Goal: Check status: Check status

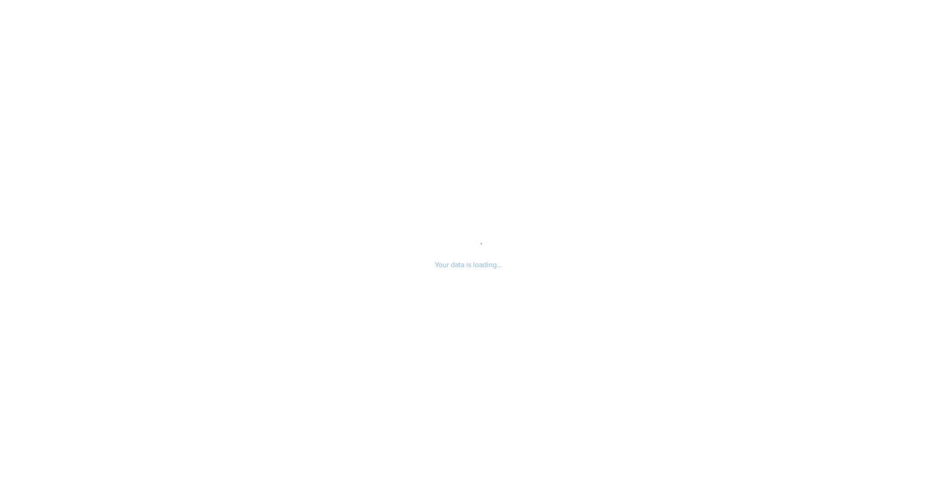
click at [514, 92] on div "Your data is loading..." at bounding box center [468, 248] width 937 height 497
click at [678, 129] on div "Your data is loading..." at bounding box center [468, 248] width 937 height 497
click at [523, 270] on div "It appears there is a problem loading your survey. Email us at support@segmanta…" at bounding box center [469, 264] width 204 height 21
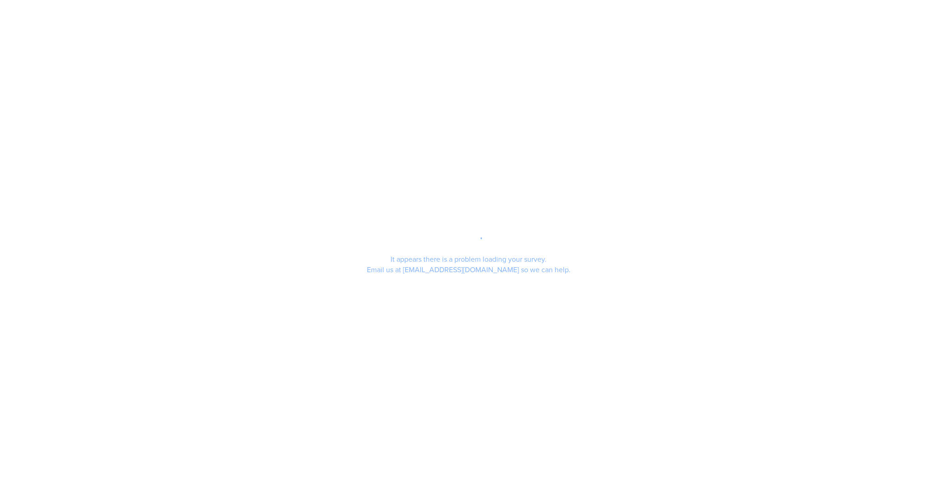
click at [767, 9] on div "It appears there is a problem loading your survey. Email us at support@segmanta…" at bounding box center [468, 248] width 937 height 497
click at [737, 44] on div "It appears there is a problem loading your survey. Email us at support@segmanta…" at bounding box center [468, 248] width 937 height 497
